Goal: Information Seeking & Learning: Check status

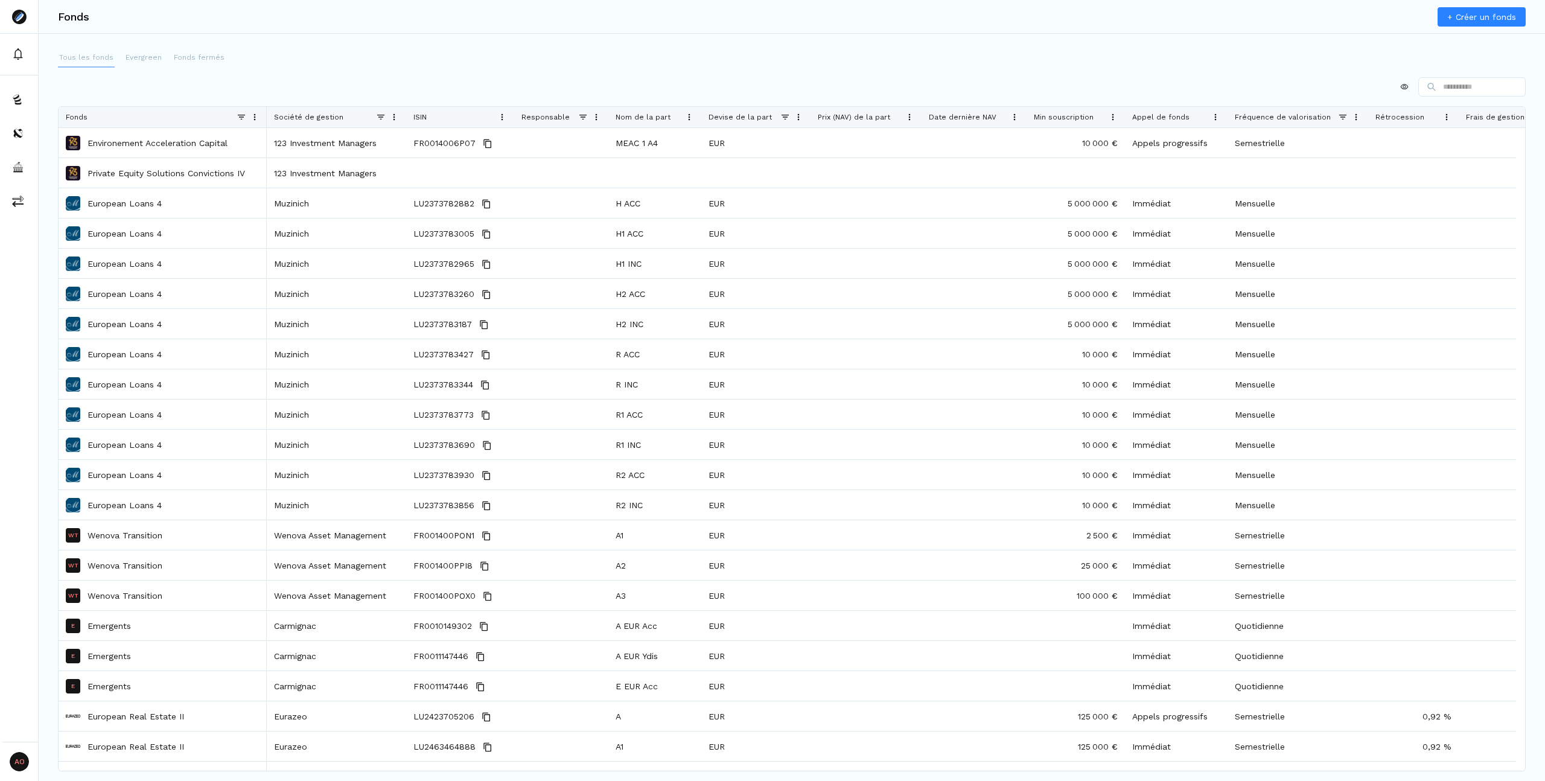
click at [94, 57] on p "Tous les fonds" at bounding box center [86, 57] width 54 height 11
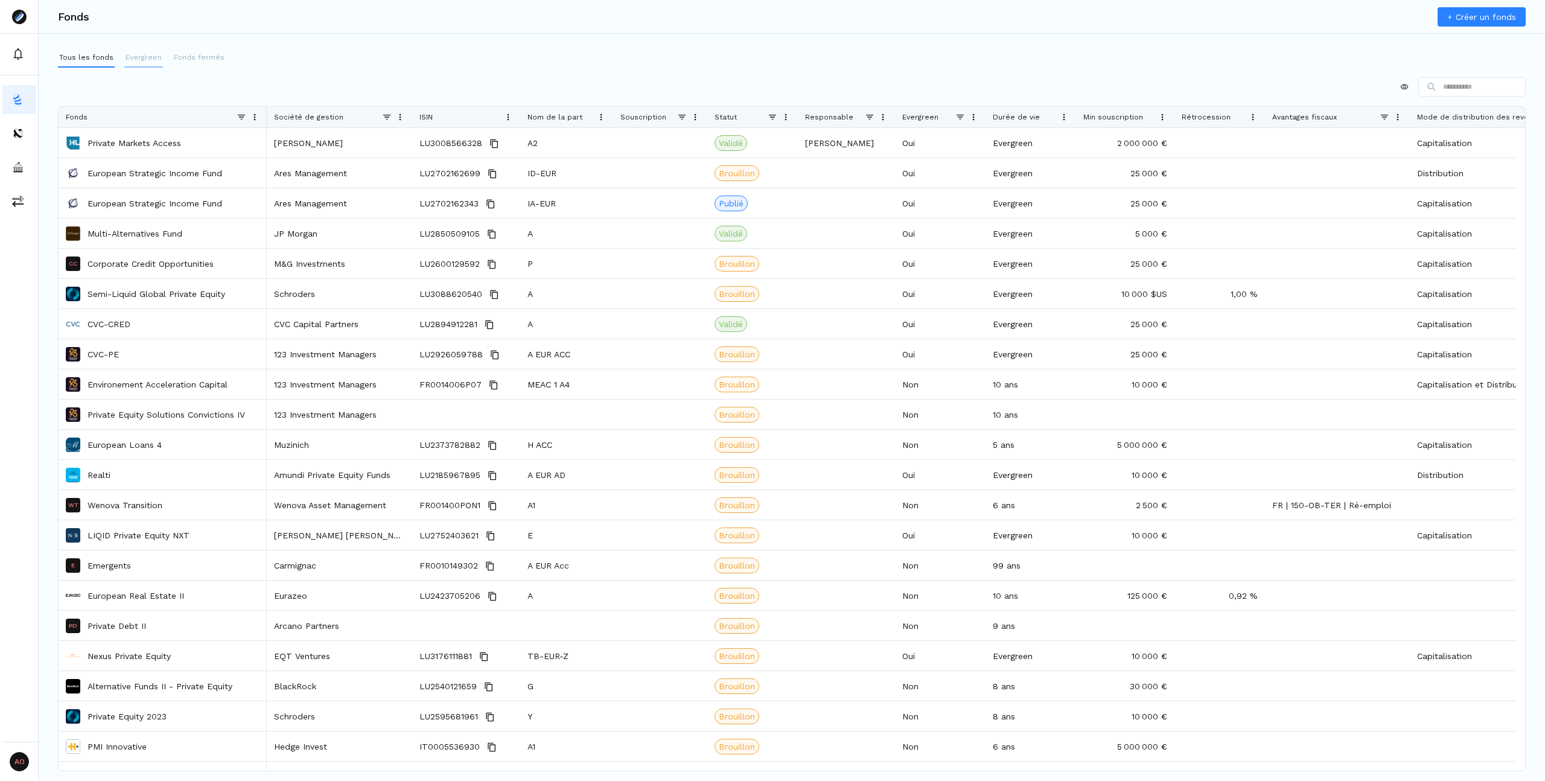
click at [139, 58] on p "Evergreen" at bounding box center [144, 57] width 36 height 11
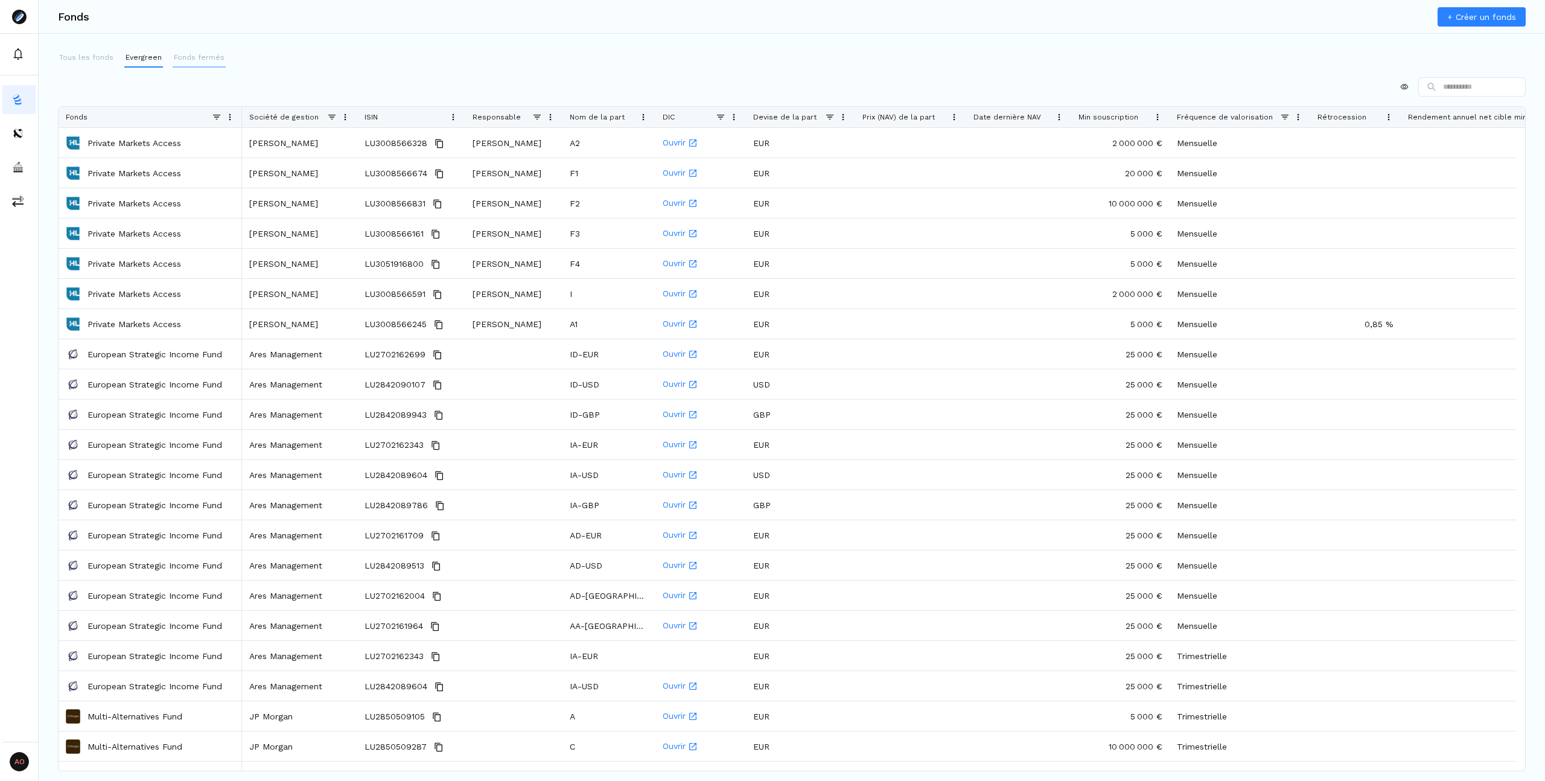
click at [211, 64] on button "Fonds fermés" at bounding box center [199, 57] width 53 height 19
